Goal: Task Accomplishment & Management: Use online tool/utility

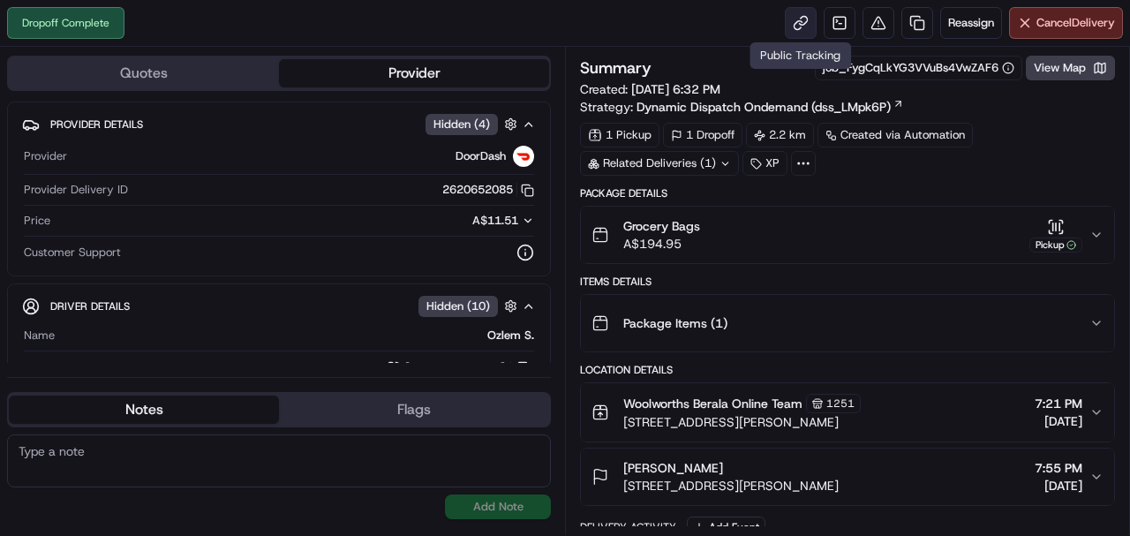
click at [792, 21] on link at bounding box center [801, 23] width 32 height 32
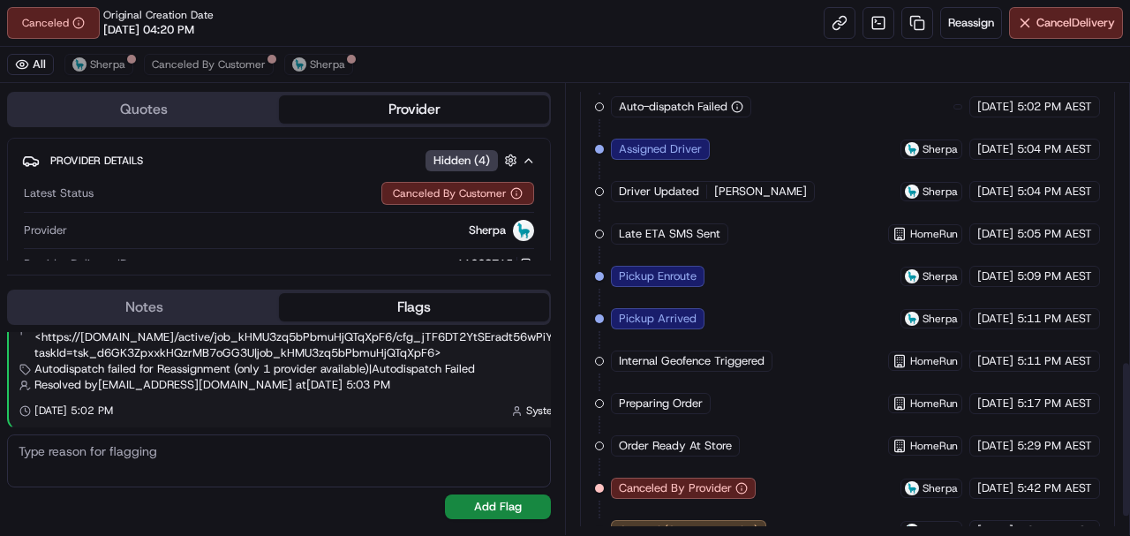
scroll to position [850, 0]
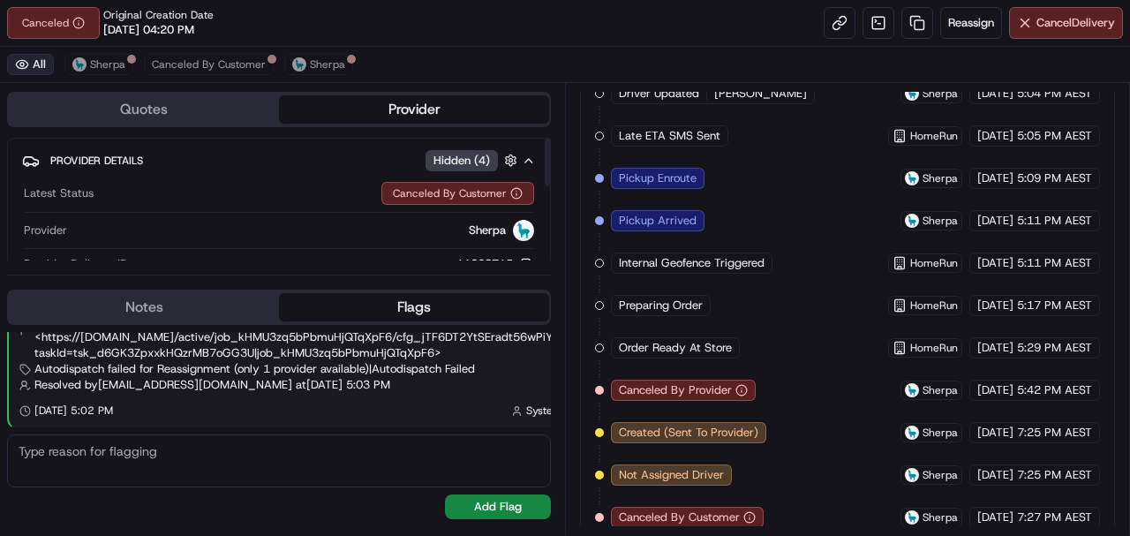
click at [21, 58] on button "All" at bounding box center [30, 64] width 47 height 21
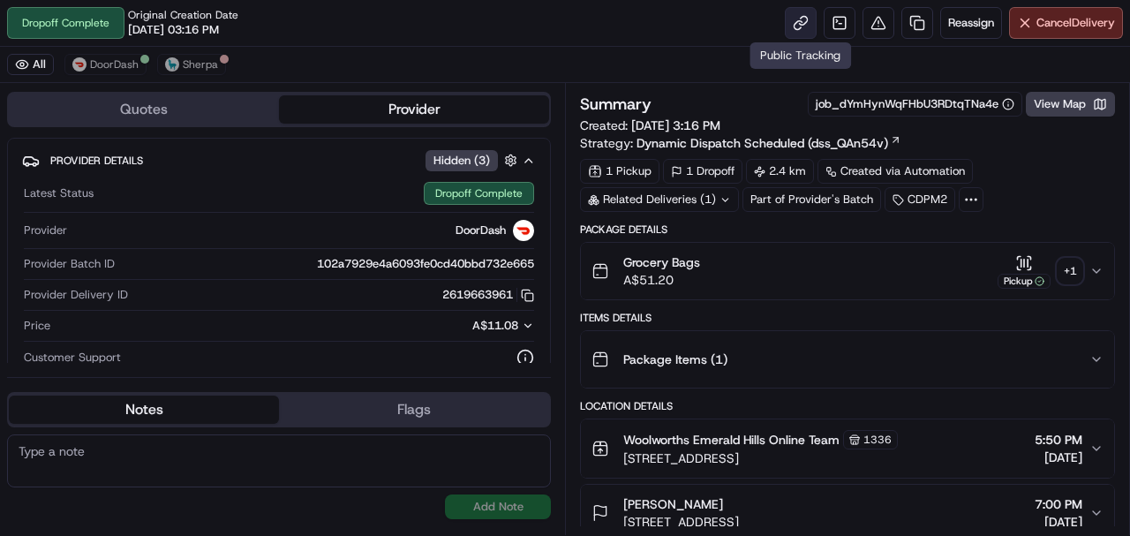
click at [792, 30] on link at bounding box center [801, 23] width 32 height 32
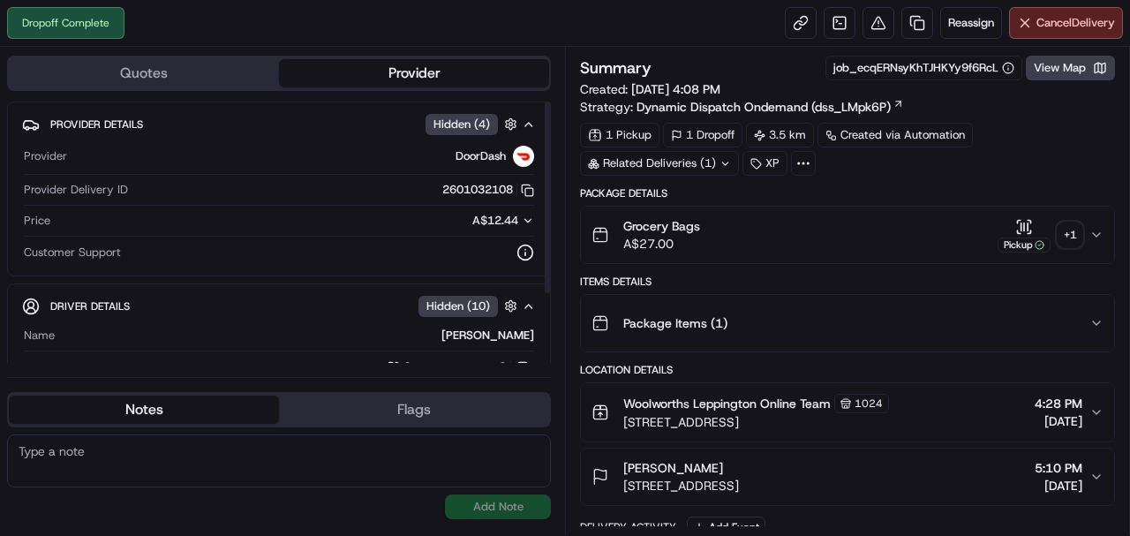
click at [1073, 224] on div "+ 1" at bounding box center [1070, 234] width 25 height 25
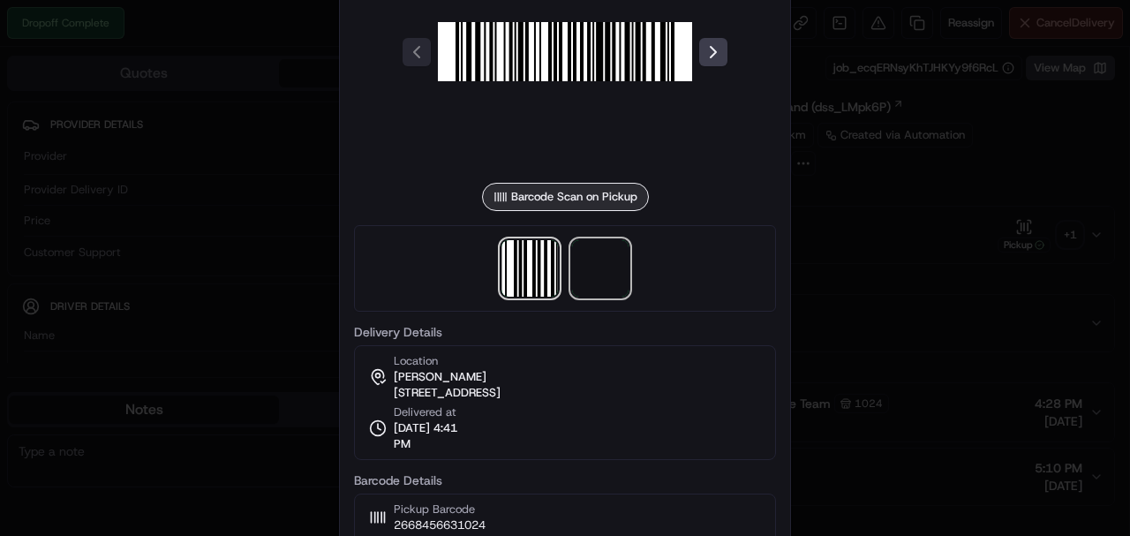
click at [592, 279] on span at bounding box center [600, 268] width 57 height 57
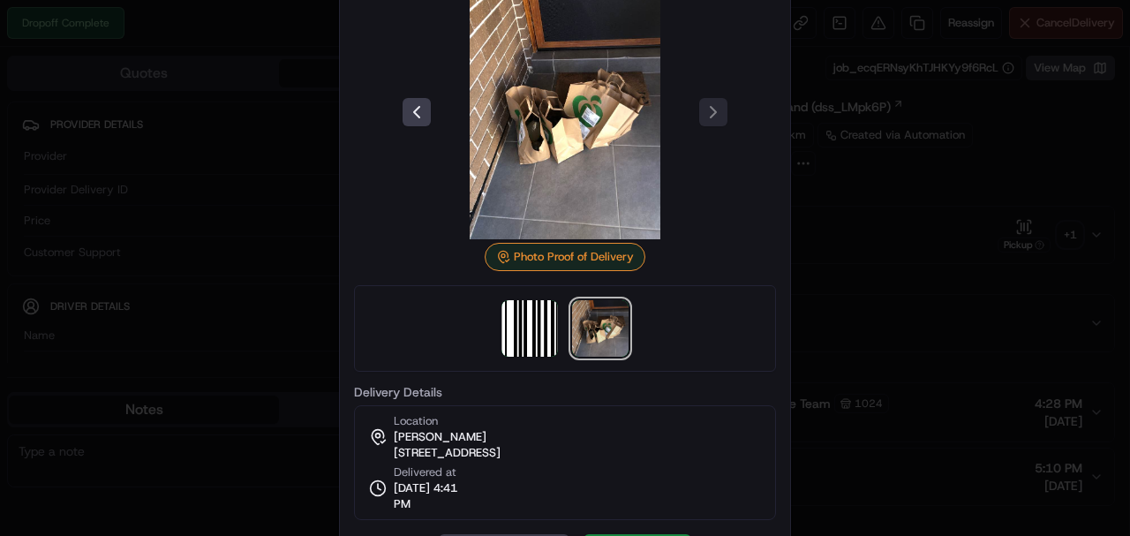
drag, startPoint x: 386, startPoint y: 454, endPoint x: 626, endPoint y: 456, distance: 240.1
click at [626, 456] on div "Location Soula Demetriou 29 Mindari St, Leppington, NSW 2179, AU Delivered at 2…" at bounding box center [565, 462] width 422 height 115
copy span "29 Mindari St, Leppington, NSW 2179, AU"
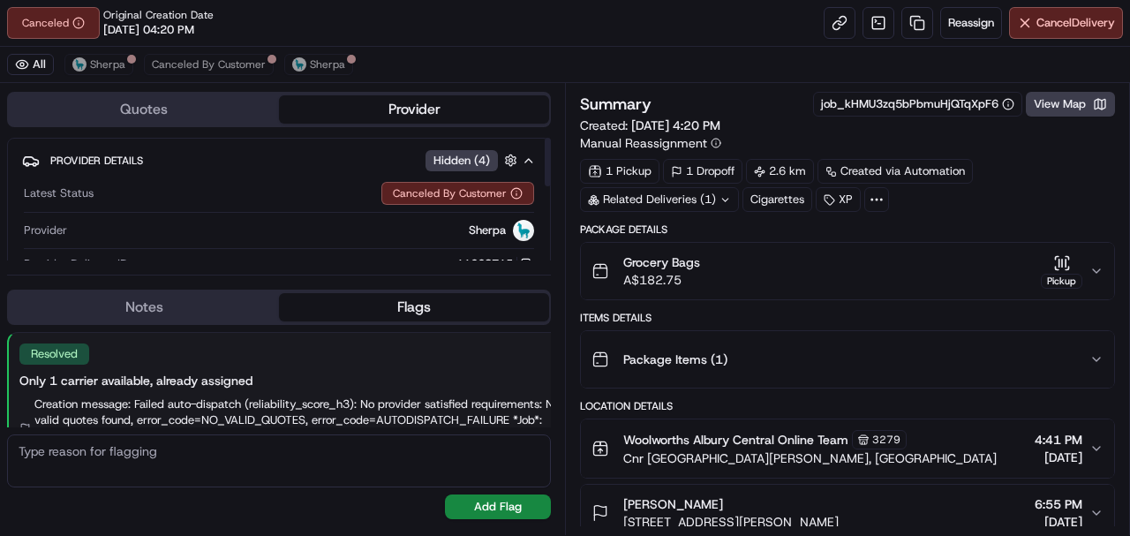
scroll to position [99, 0]
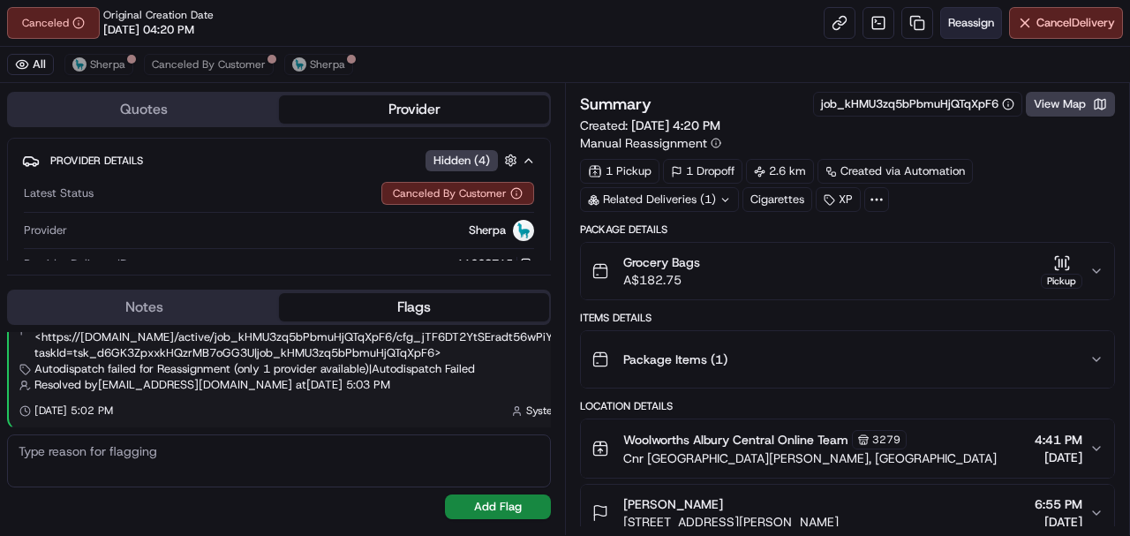
click at [987, 19] on span "Reassign" at bounding box center [971, 23] width 46 height 16
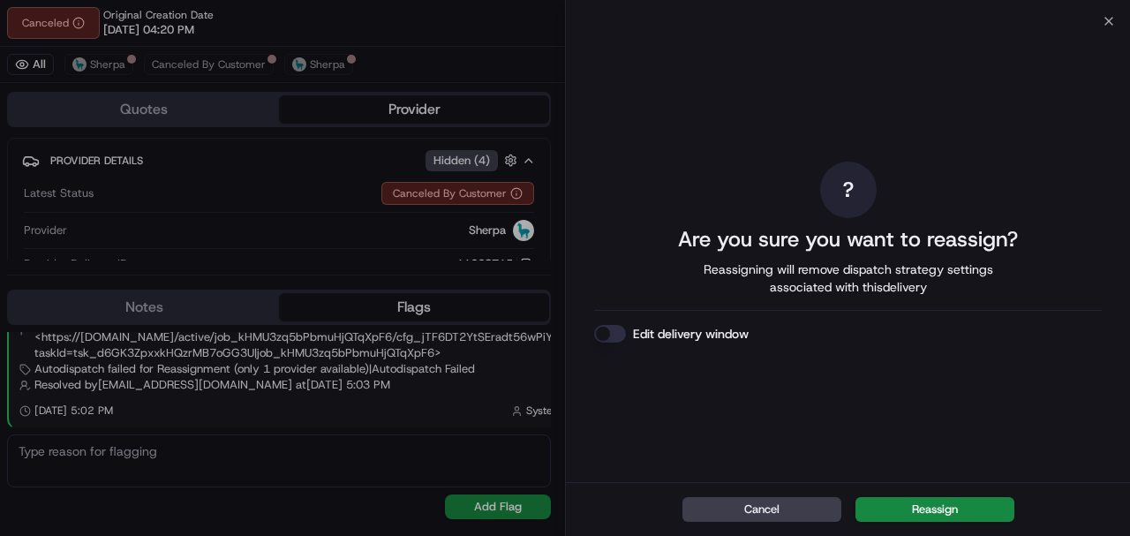
click at [697, 334] on label "Edit delivery window" at bounding box center [691, 334] width 116 height 18
click at [626, 334] on button "Edit delivery window" at bounding box center [610, 334] width 32 height 18
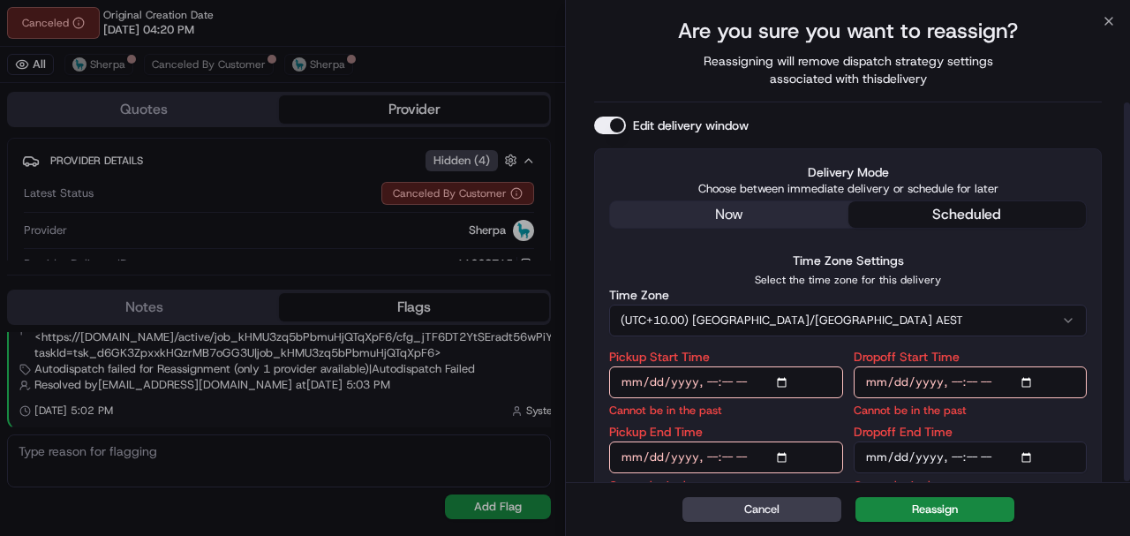
scroll to position [101, 0]
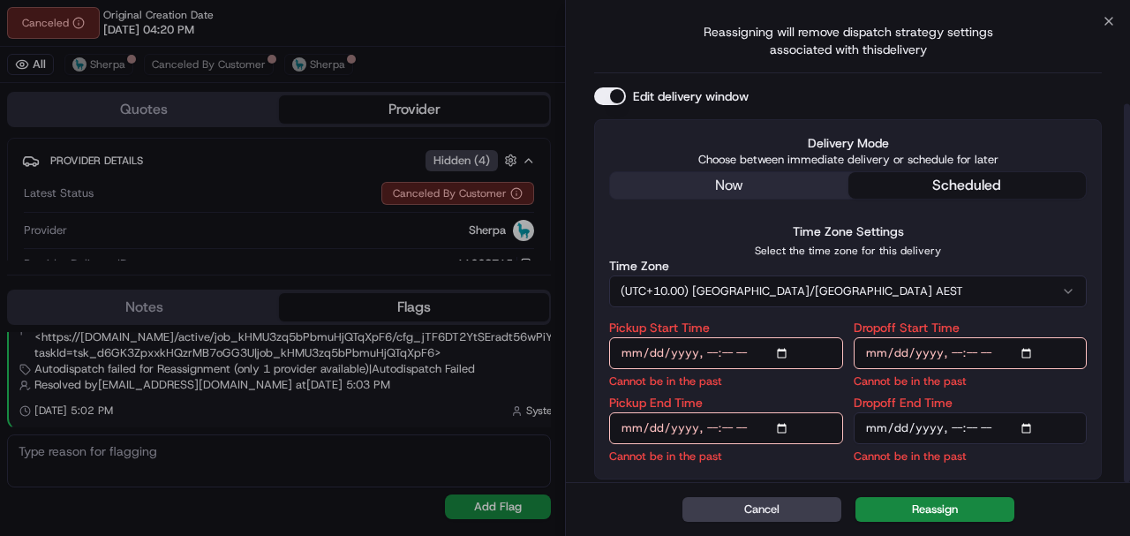
click at [781, 344] on input "Pickup Start Time" at bounding box center [726, 353] width 234 height 32
click at [780, 352] on input "Pickup Start Time" at bounding box center [726, 353] width 234 height 32
type input "2025-09-21T09:00"
click at [978, 228] on div "Time Zone Settings Select the time zone for this delivery Time Zone (UTC+10.00)…" at bounding box center [848, 264] width 478 height 87
click at [1026, 346] on input "Dropoff Start Time" at bounding box center [971, 353] width 234 height 32
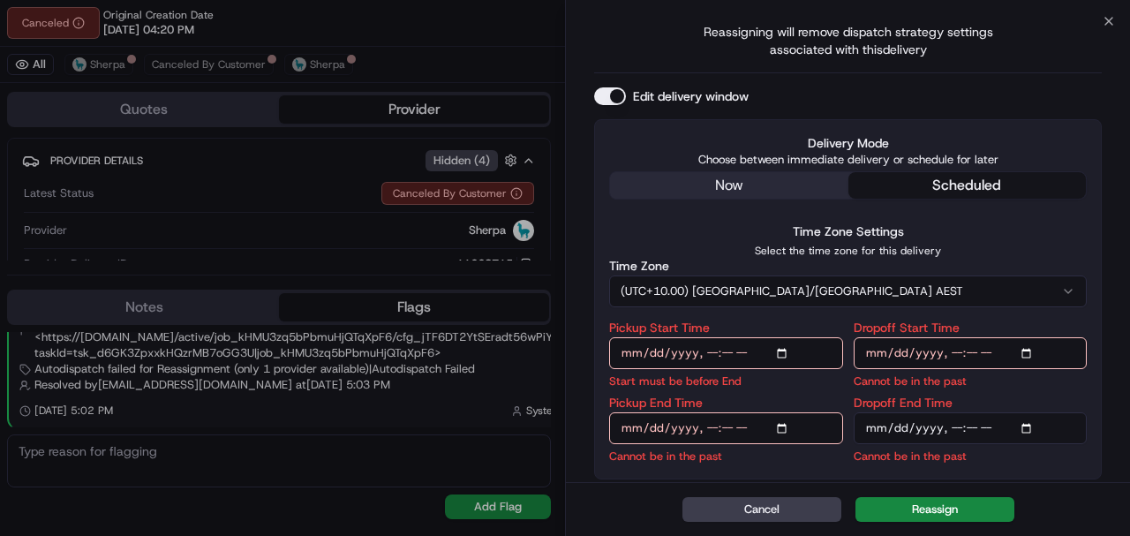
click at [1028, 352] on input "Dropoff Start Time" at bounding box center [971, 353] width 234 height 32
type input "2025-09-21T09:00"
click at [1070, 383] on div "Dropoff Start Time Start must be before End" at bounding box center [971, 355] width 234 height 68
click at [788, 429] on input "Pickup End Time" at bounding box center [726, 428] width 234 height 32
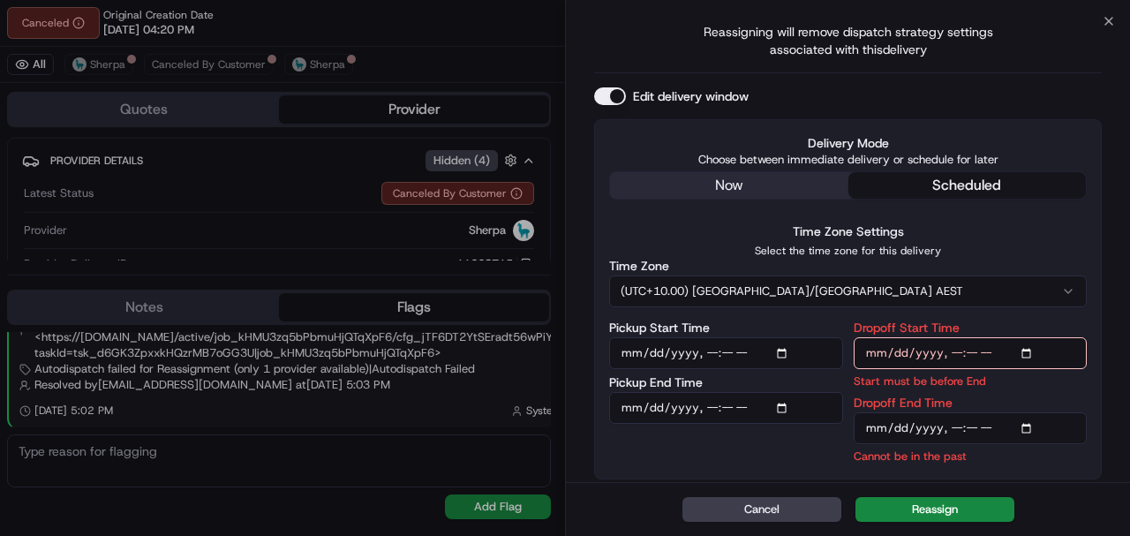
click at [1014, 279] on button "(UTC+10.00) Australia/Sydney AEST" at bounding box center [848, 291] width 478 height 32
type input "2025-09-21T10:00"
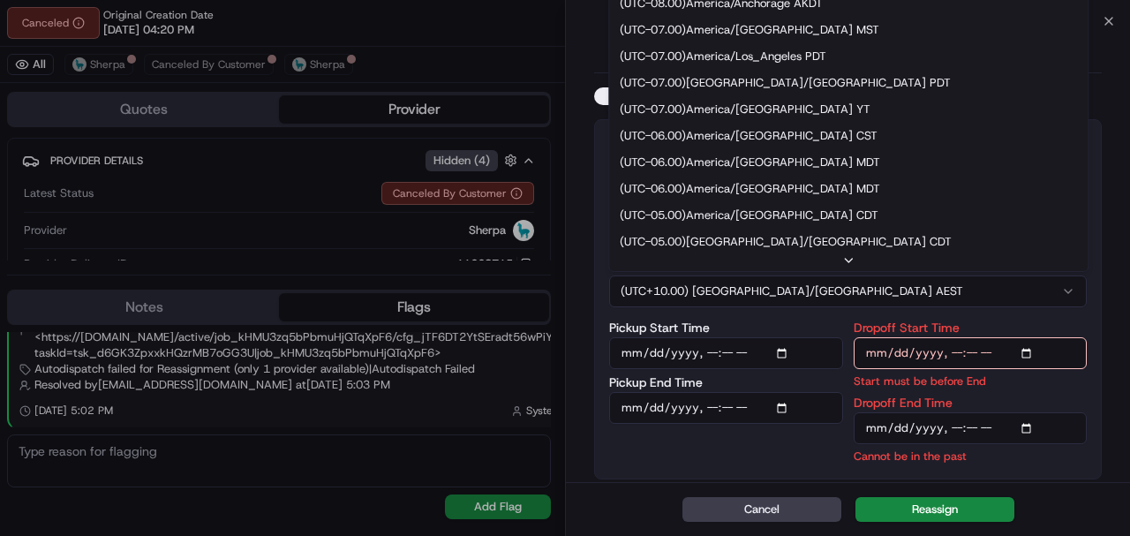
scroll to position [688, 0]
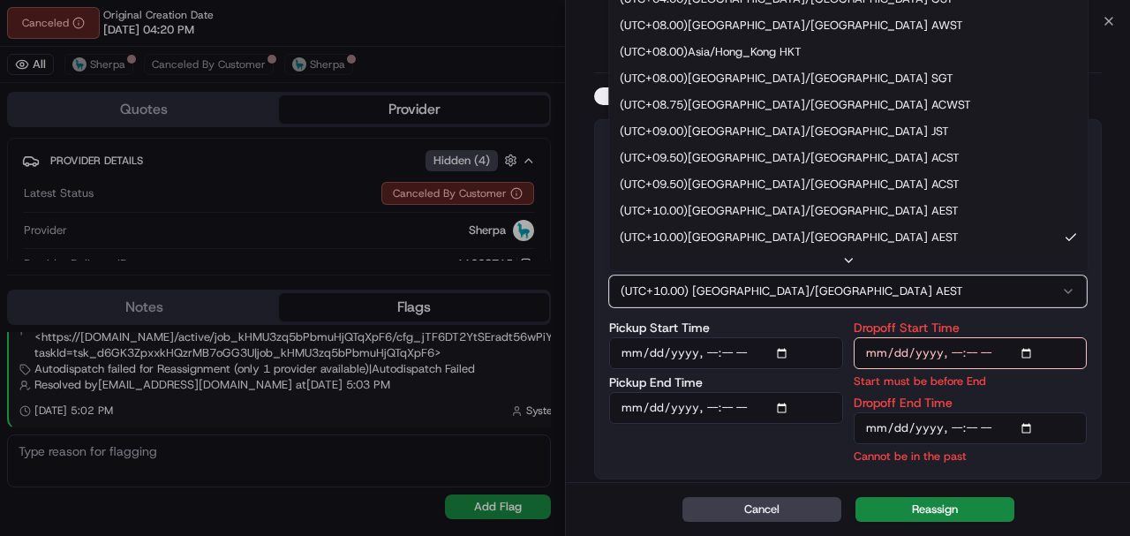
click at [983, 435] on input "Dropoff End Time" at bounding box center [971, 428] width 234 height 32
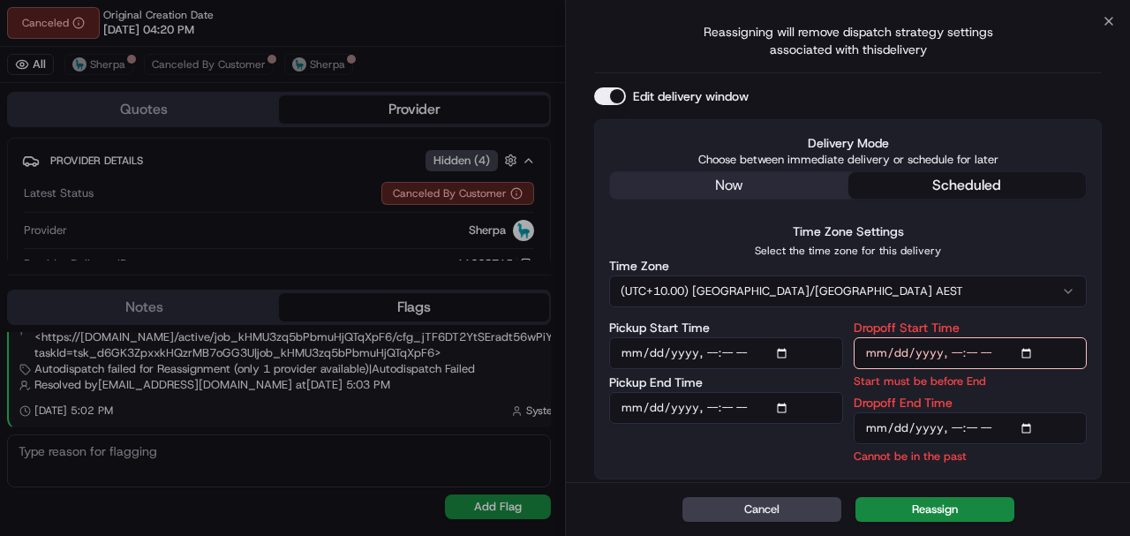
click at [1017, 429] on input "Dropoff End Time" at bounding box center [971, 428] width 234 height 32
click at [1026, 424] on input "Dropoff End Time" at bounding box center [971, 428] width 234 height 32
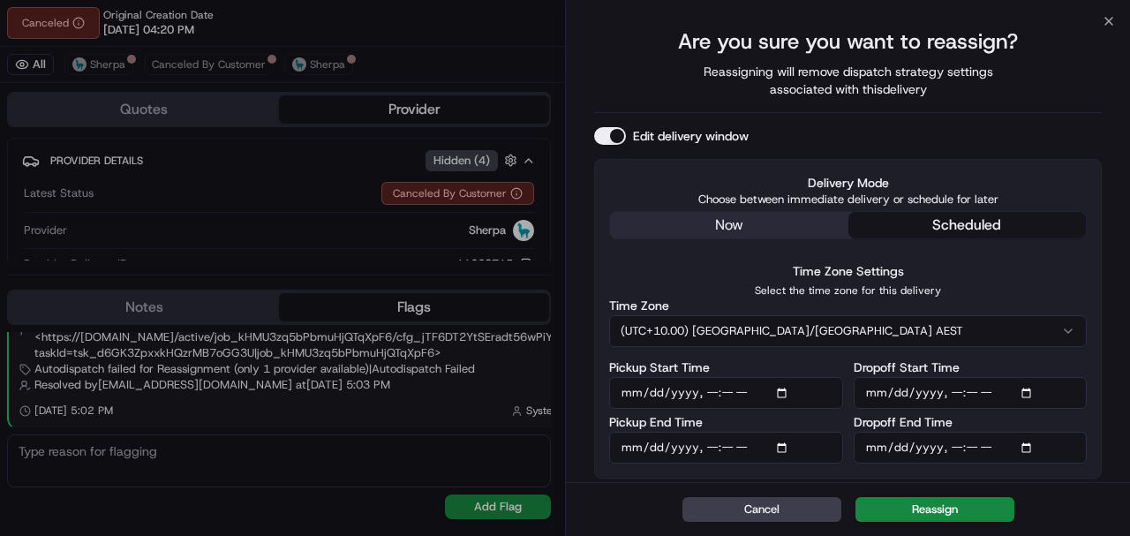
scroll to position [60, 0]
type input "2025-09-21T10:00"
click at [983, 484] on div "Cancel Reassign" at bounding box center [848, 509] width 564 height 54
click at [916, 512] on button "Reassign" at bounding box center [934, 509] width 159 height 25
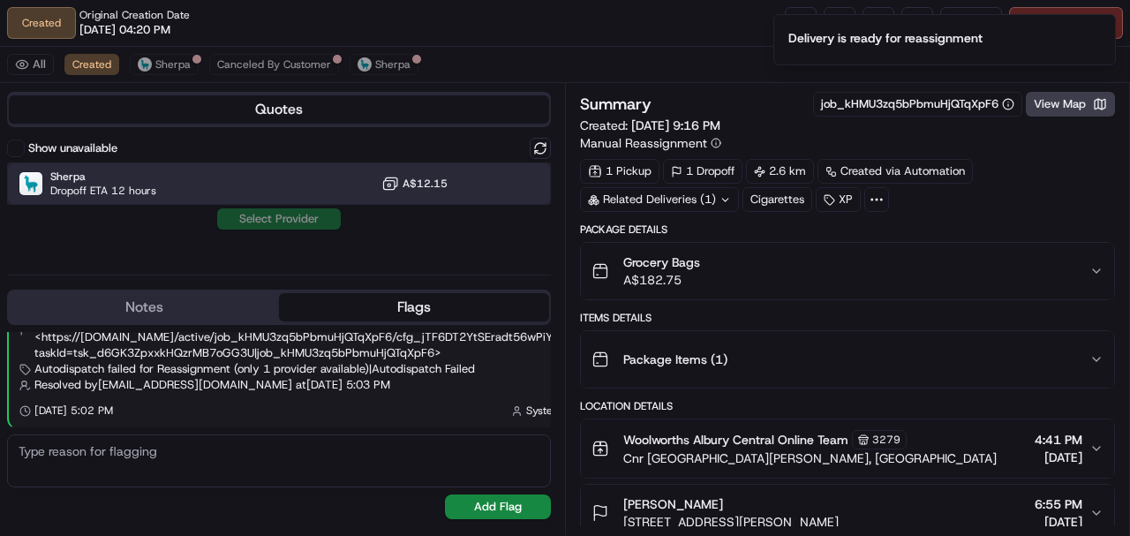
click at [461, 185] on div "Sherpa Dropoff ETA 12 hours A$12.15" at bounding box center [279, 183] width 544 height 42
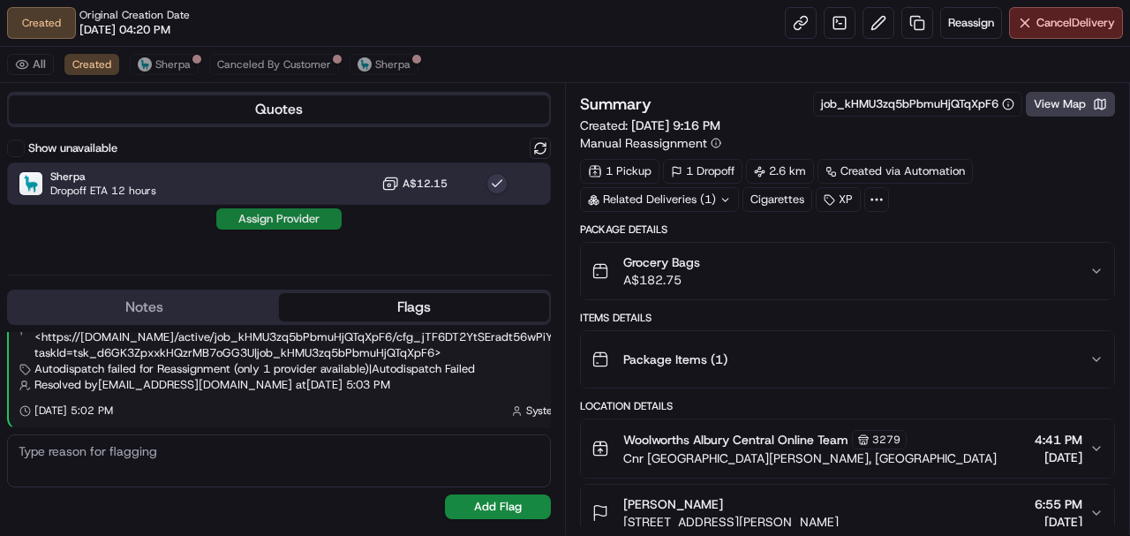
click at [321, 215] on button "Assign Provider" at bounding box center [278, 218] width 125 height 21
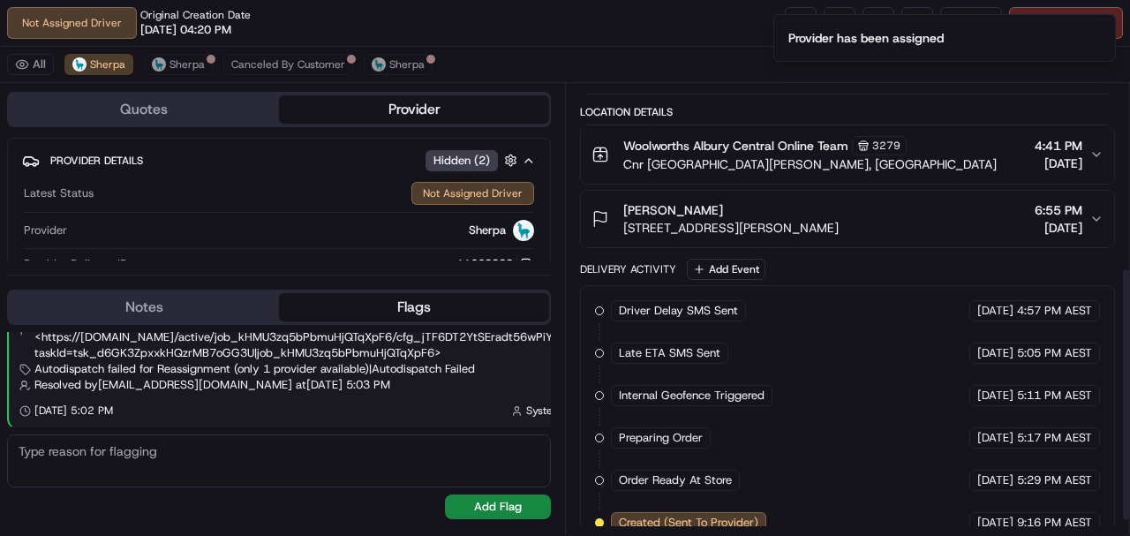
scroll to position [349, 0]
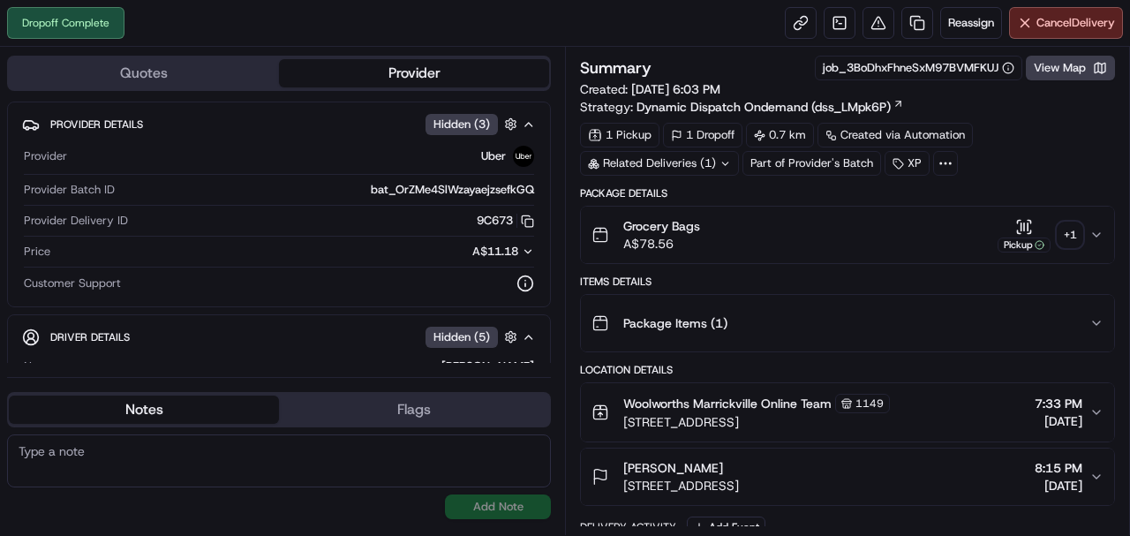
click at [1073, 224] on div "+ 1" at bounding box center [1070, 234] width 25 height 25
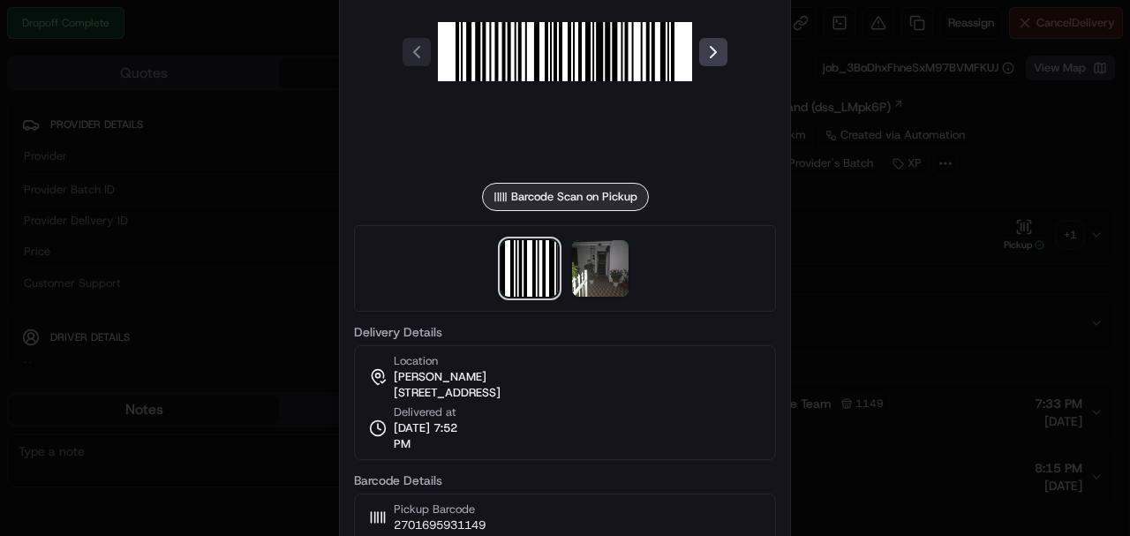
click at [558, 267] on div at bounding box center [565, 268] width 422 height 87
click at [613, 288] on img at bounding box center [600, 268] width 57 height 57
click at [868, 249] on div at bounding box center [565, 268] width 1130 height 536
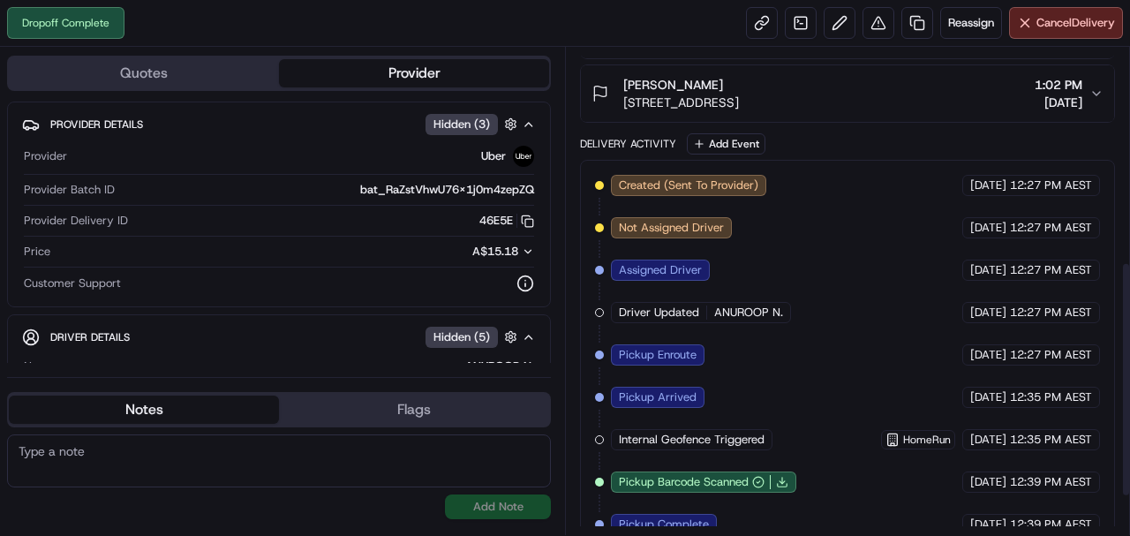
scroll to position [522, 0]
